Goal: Task Accomplishment & Management: Manage account settings

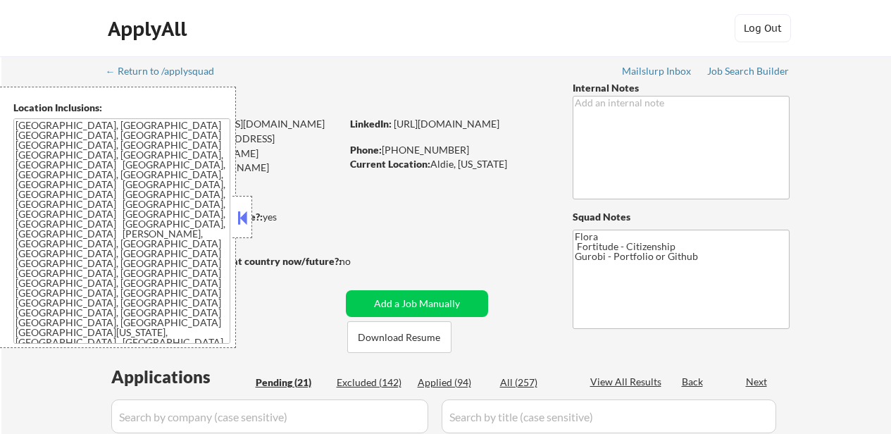
select select ""pending""
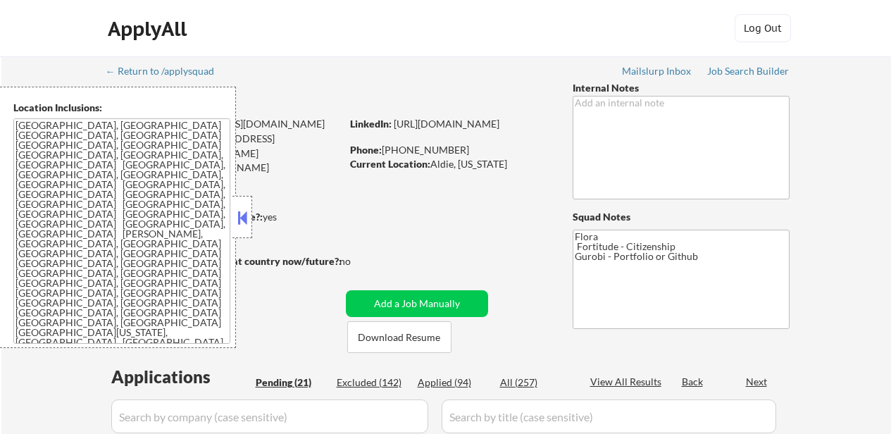
select select ""pending""
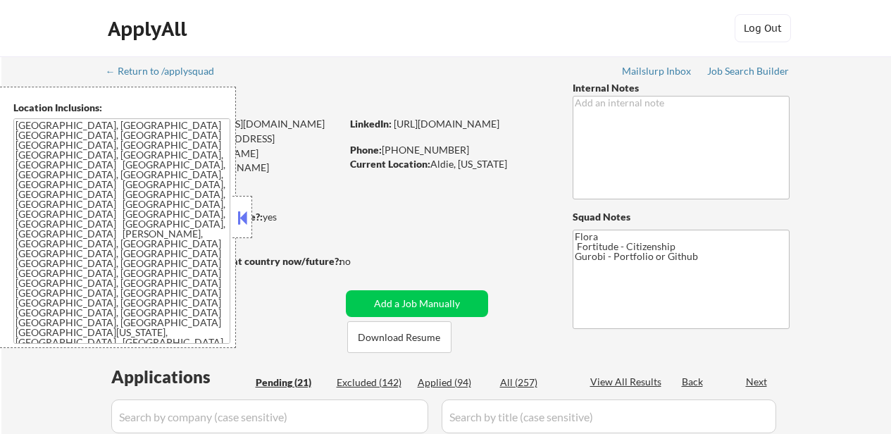
select select ""pending""
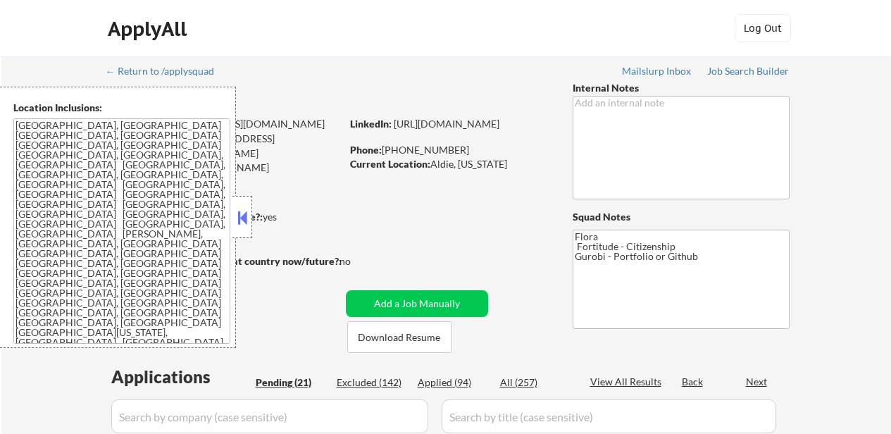
select select ""pending""
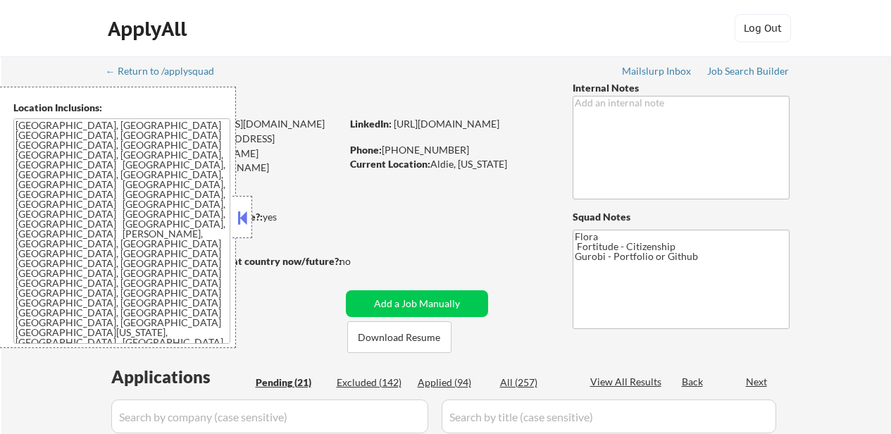
select select ""pending""
click at [244, 215] on button at bounding box center [241, 217] width 15 height 21
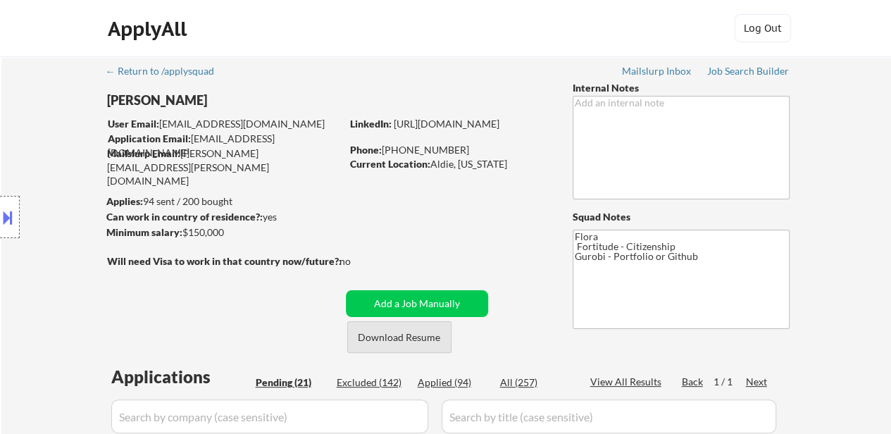
click at [400, 346] on button "Download Resume" at bounding box center [399, 337] width 104 height 32
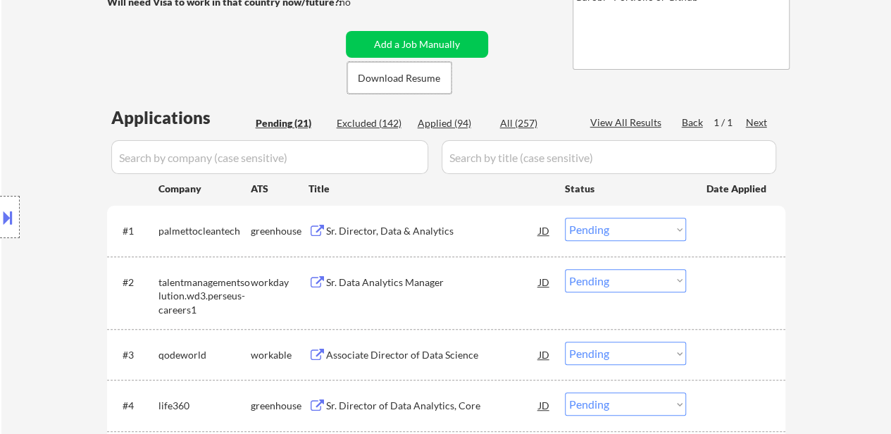
scroll to position [282, 0]
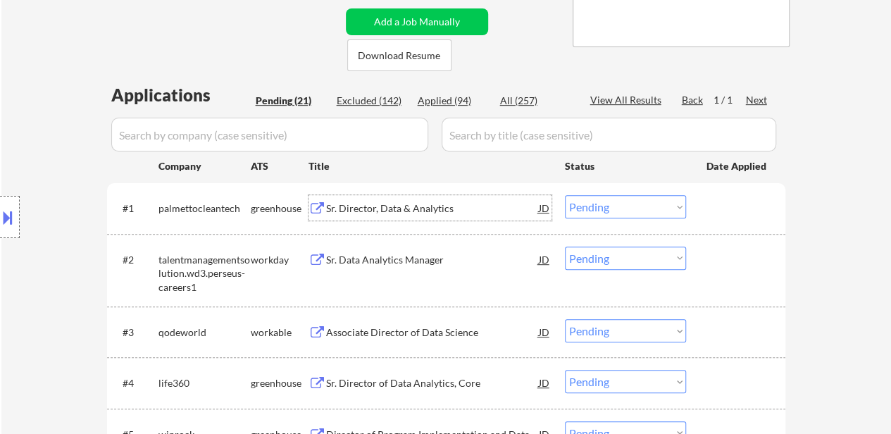
click at [413, 206] on div "Sr. Director, Data & Analytics" at bounding box center [432, 208] width 213 height 14
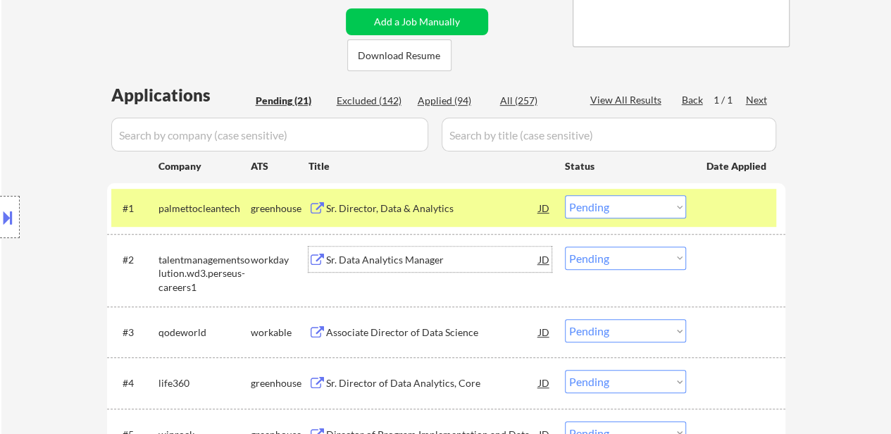
click at [414, 256] on div "Sr. Data Analytics Manager" at bounding box center [432, 260] width 213 height 14
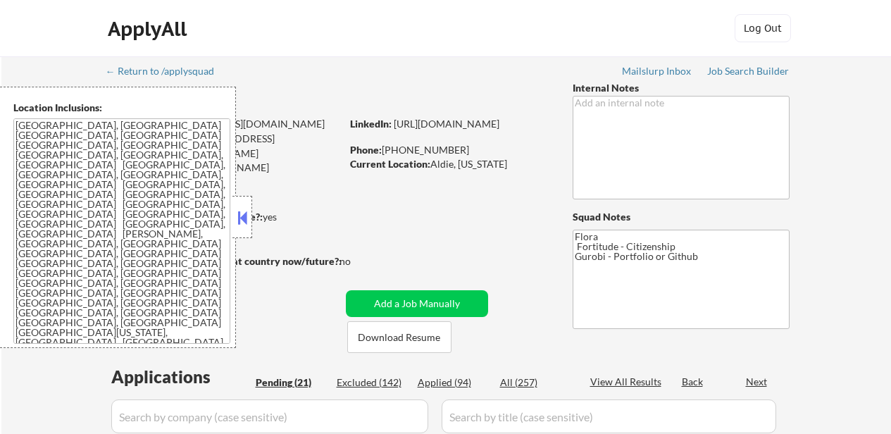
select select ""pending""
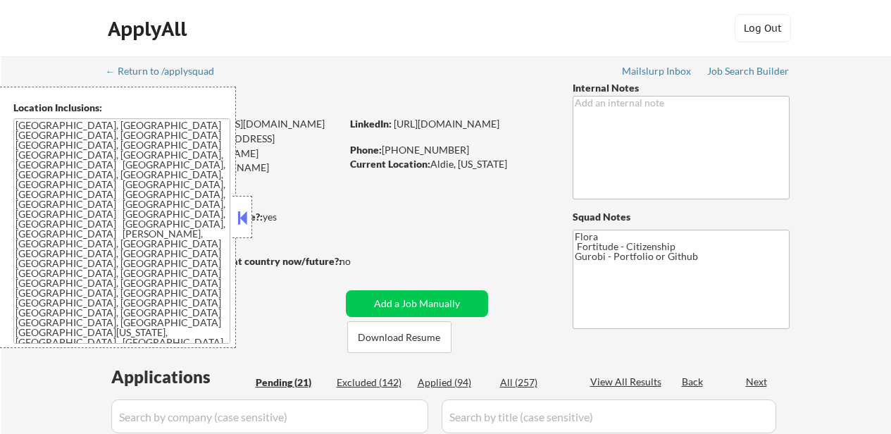
select select ""pending""
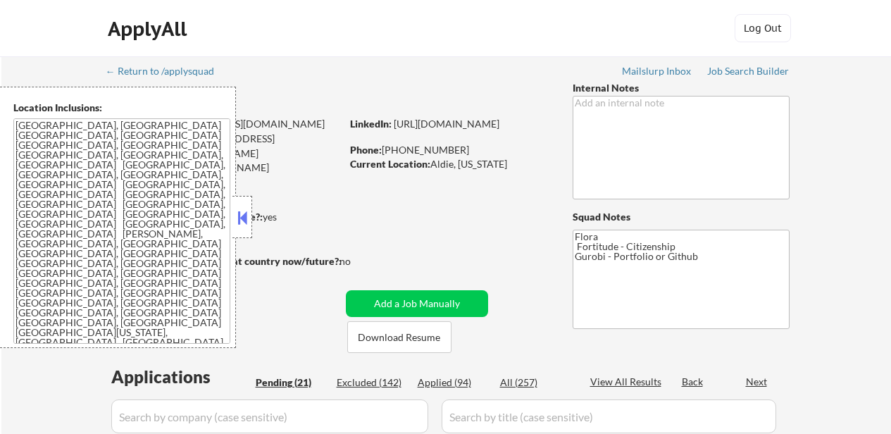
select select ""pending""
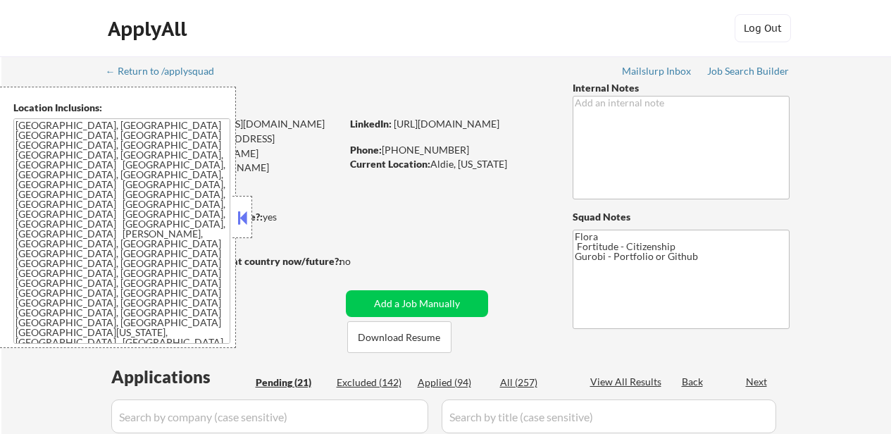
select select ""pending""
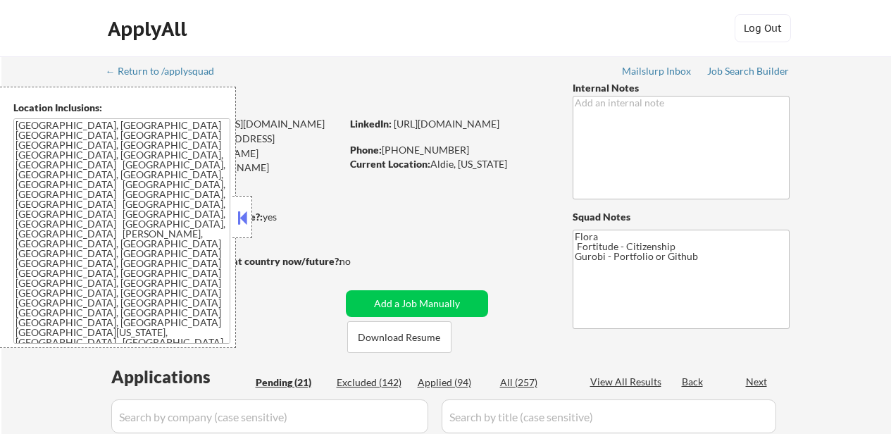
select select ""pending""
